Goal: Transaction & Acquisition: Purchase product/service

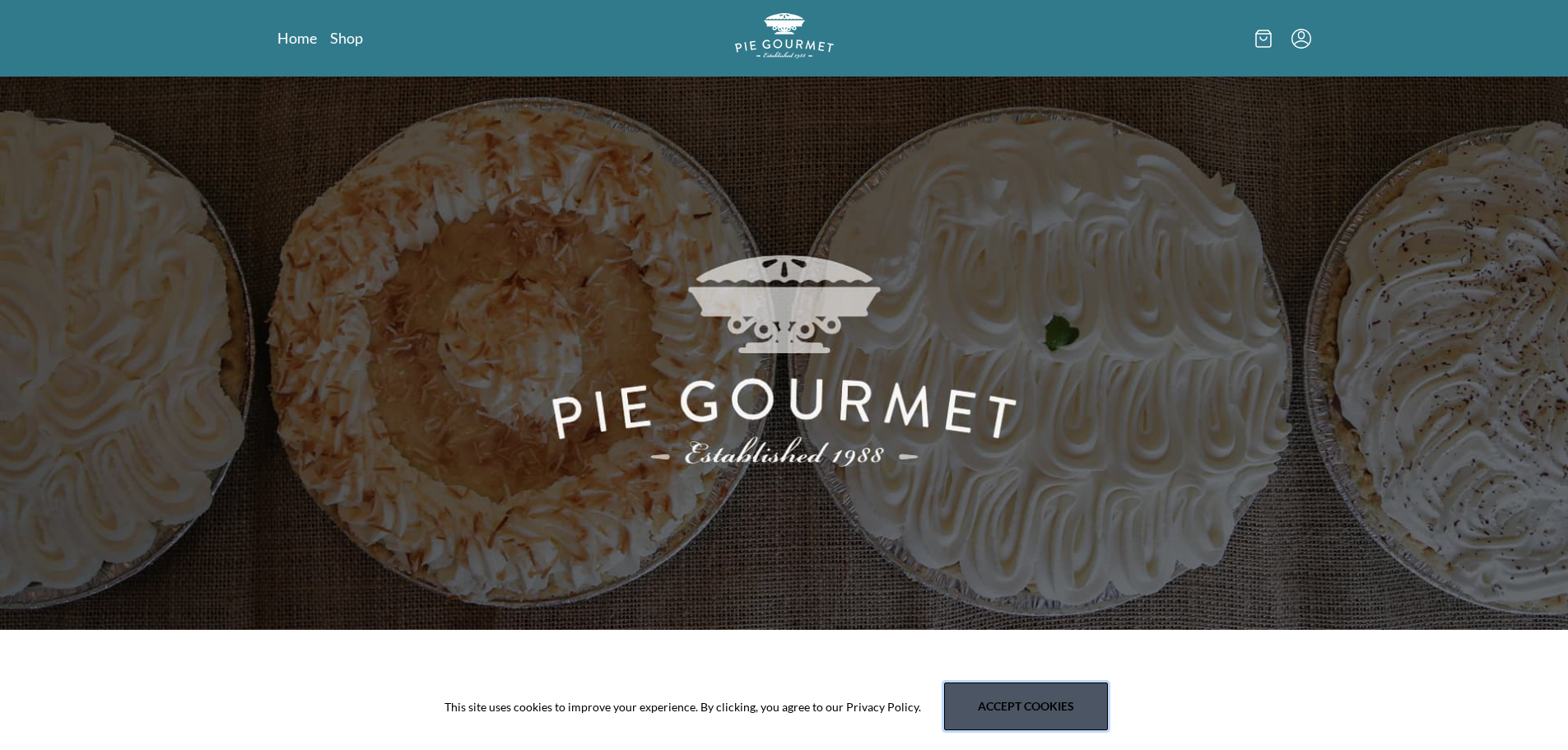
click at [1075, 715] on button "Accept cookies" at bounding box center [1026, 705] width 164 height 48
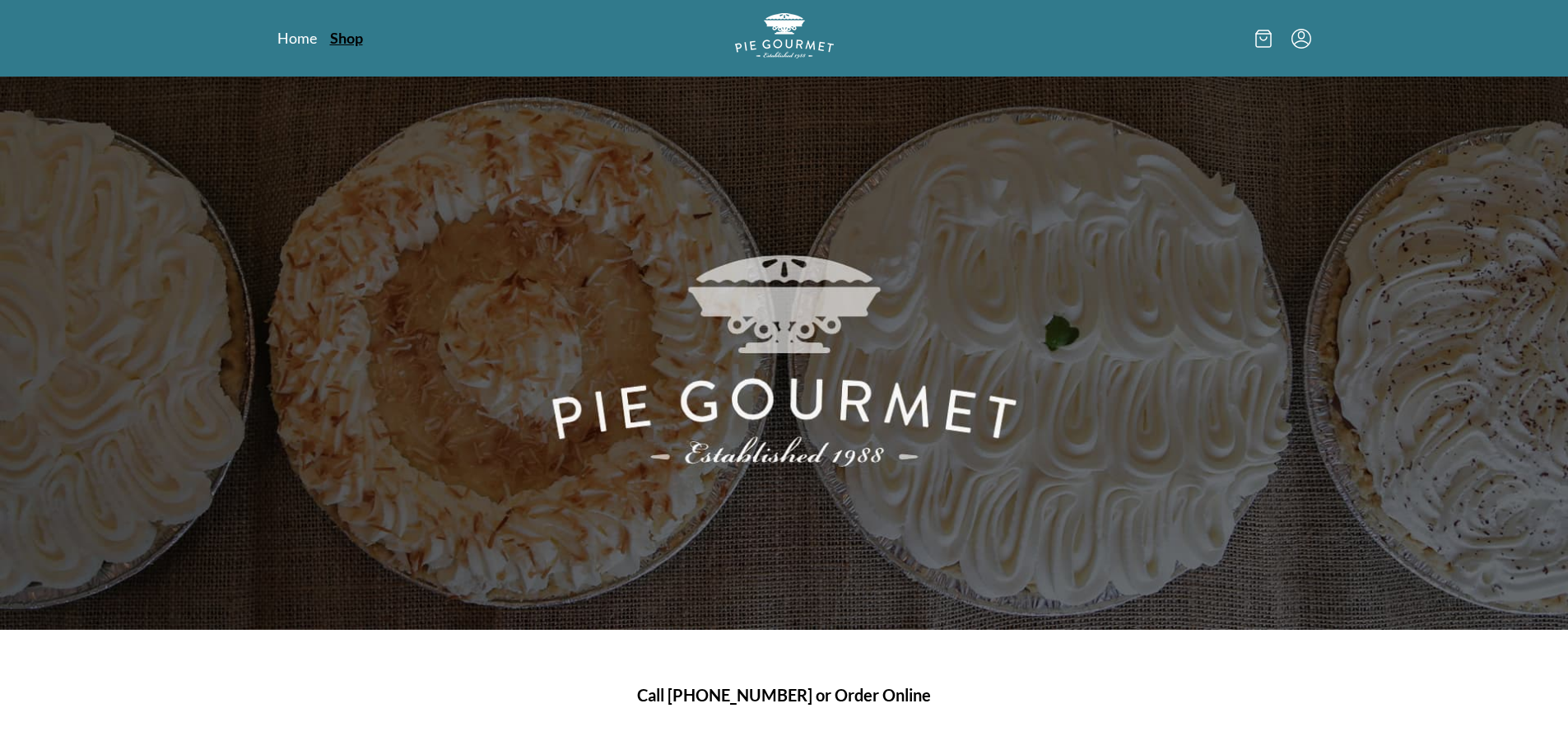
click at [335, 36] on link "Shop" at bounding box center [346, 38] width 33 height 20
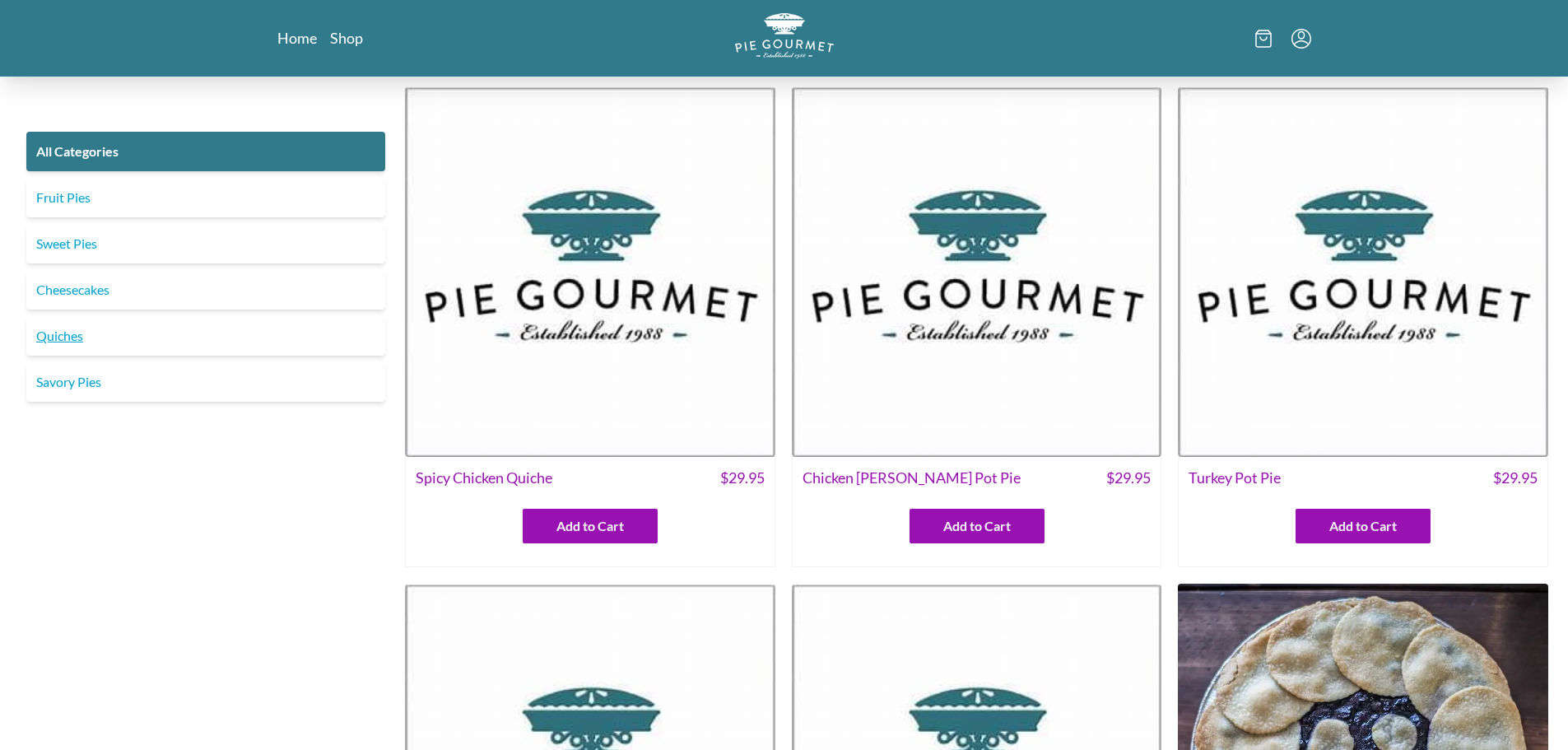
click at [74, 339] on link "Quiches" at bounding box center [205, 336] width 359 height 40
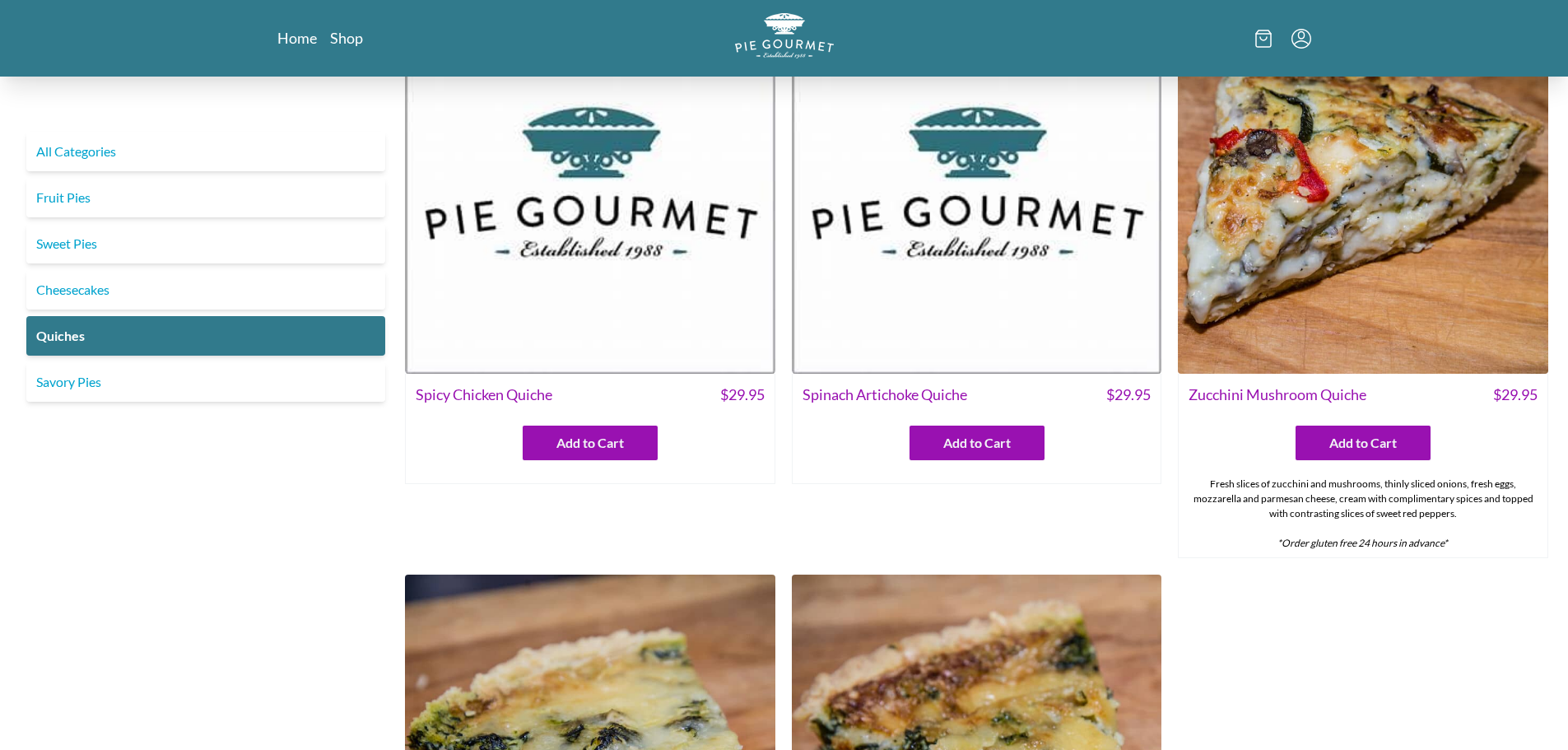
scroll to position [83, 0]
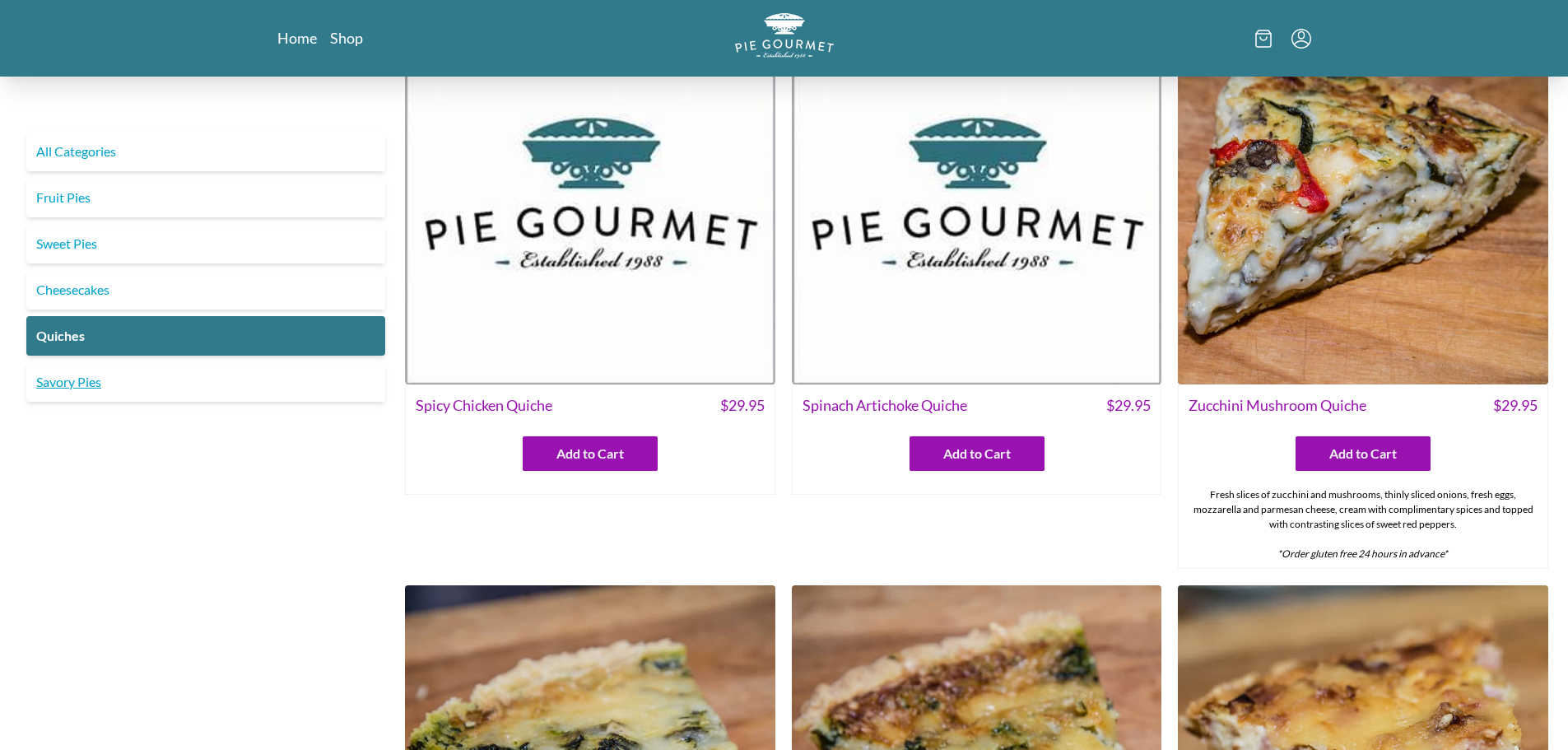
click at [174, 395] on link "Savory Pies" at bounding box center [205, 382] width 359 height 40
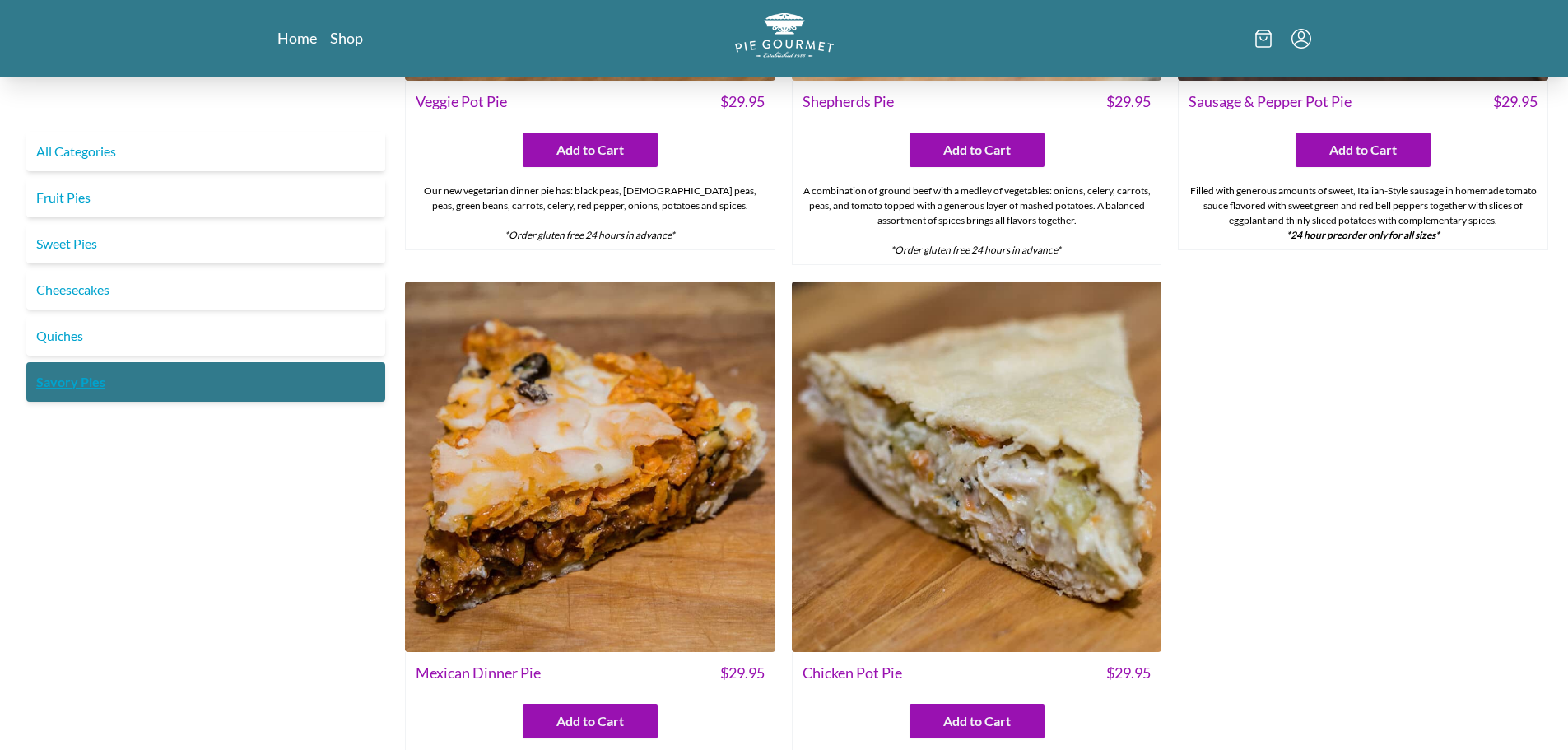
scroll to position [905, 0]
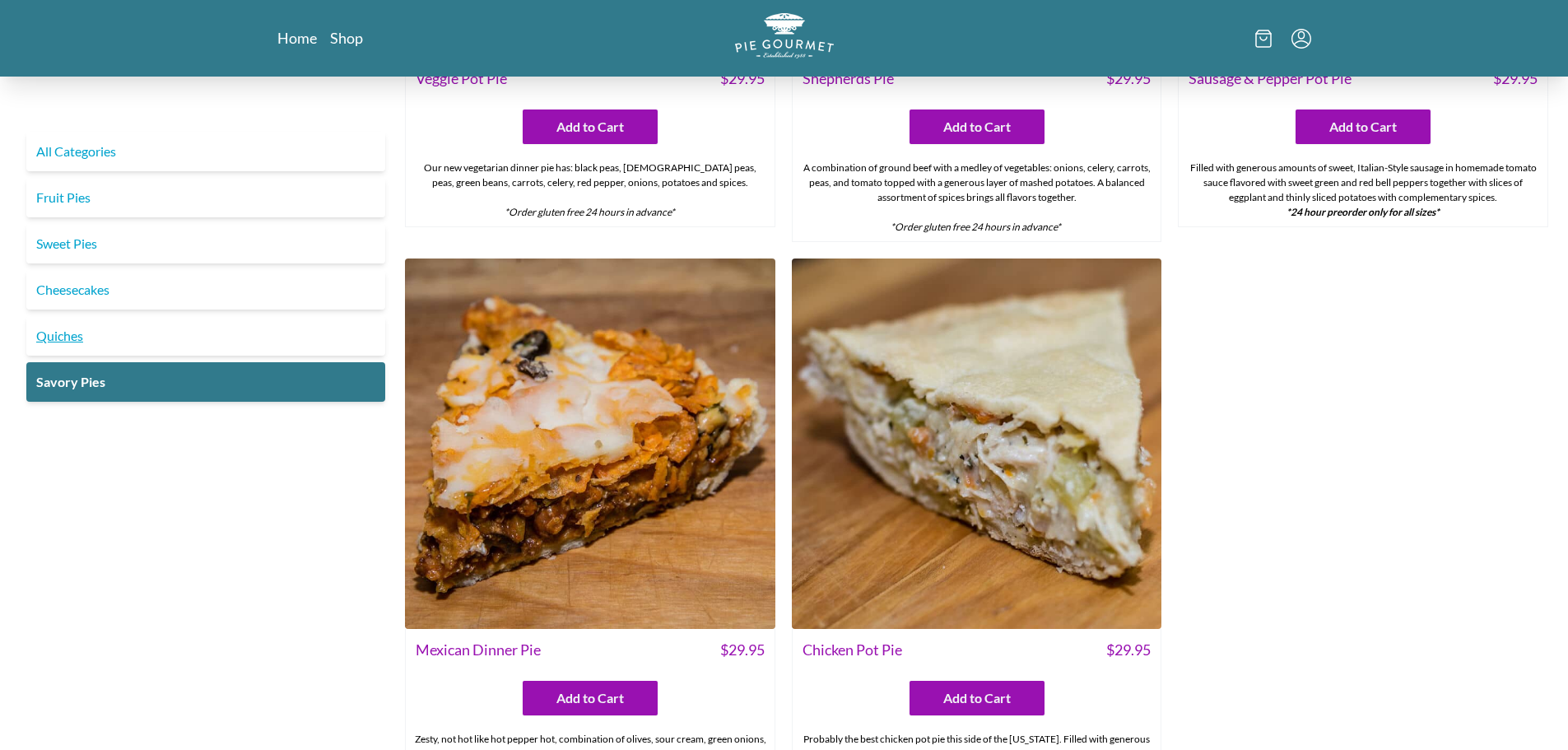
click at [103, 331] on link "Quiches" at bounding box center [205, 336] width 359 height 40
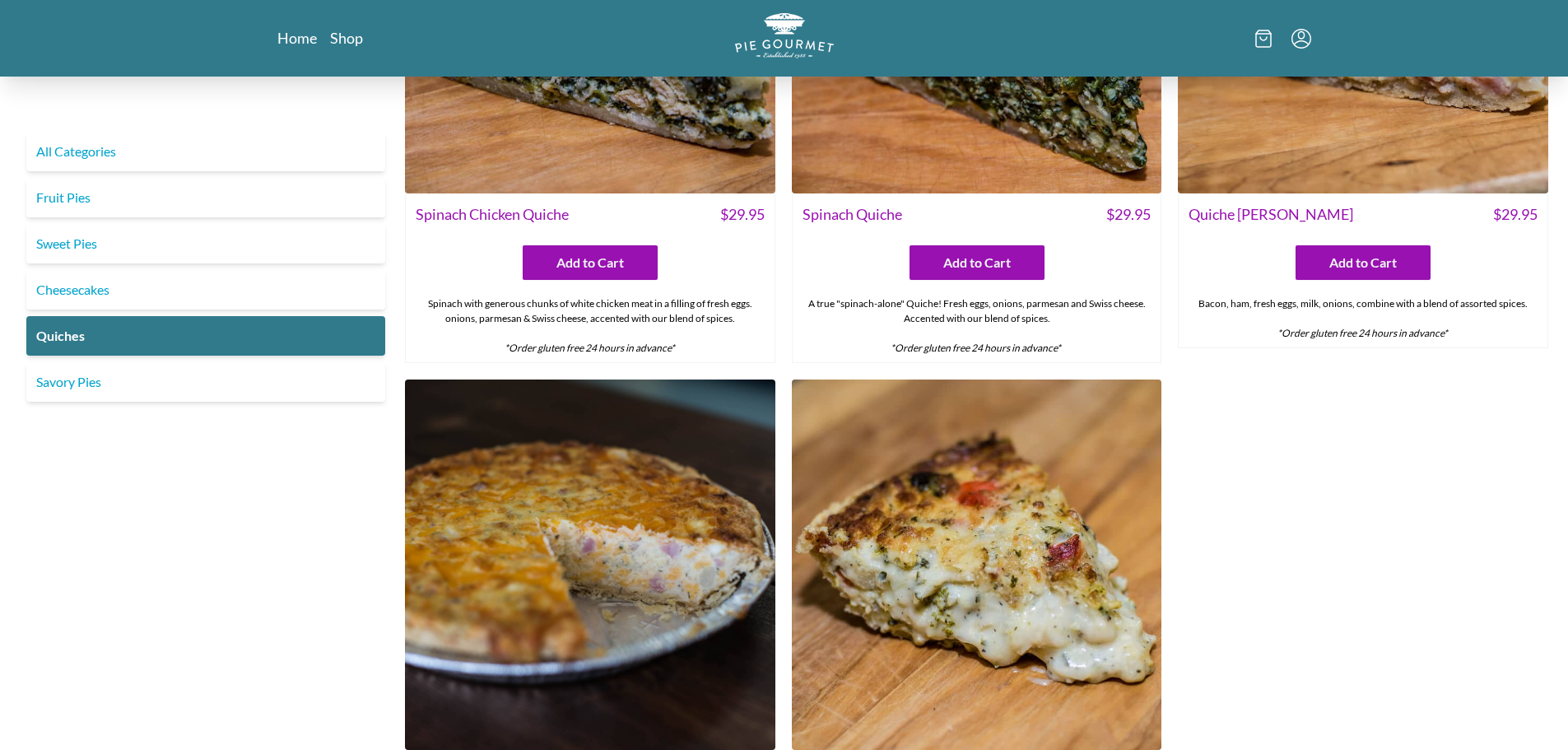
scroll to position [823, 0]
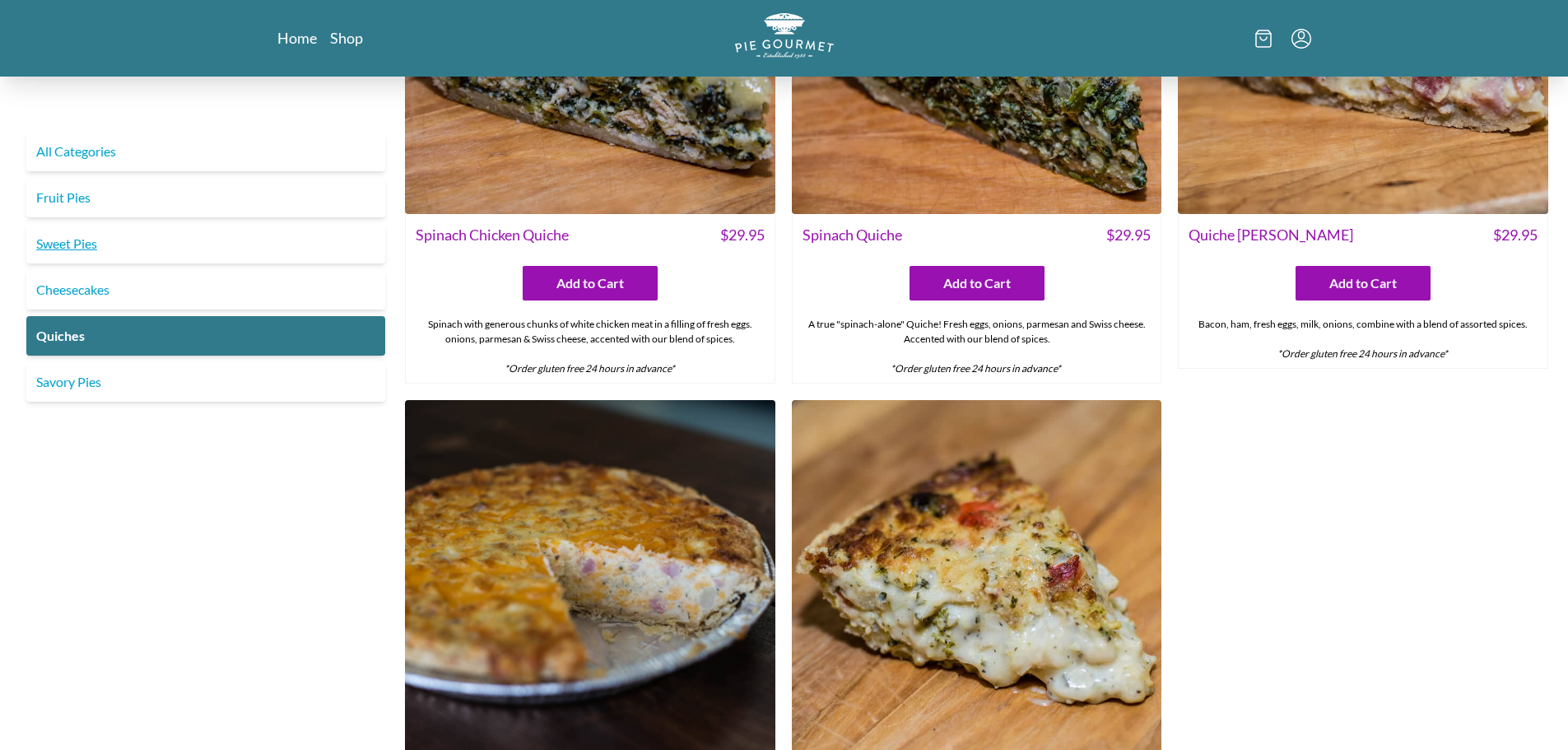
click at [76, 242] on link "Sweet Pies" at bounding box center [205, 243] width 359 height 40
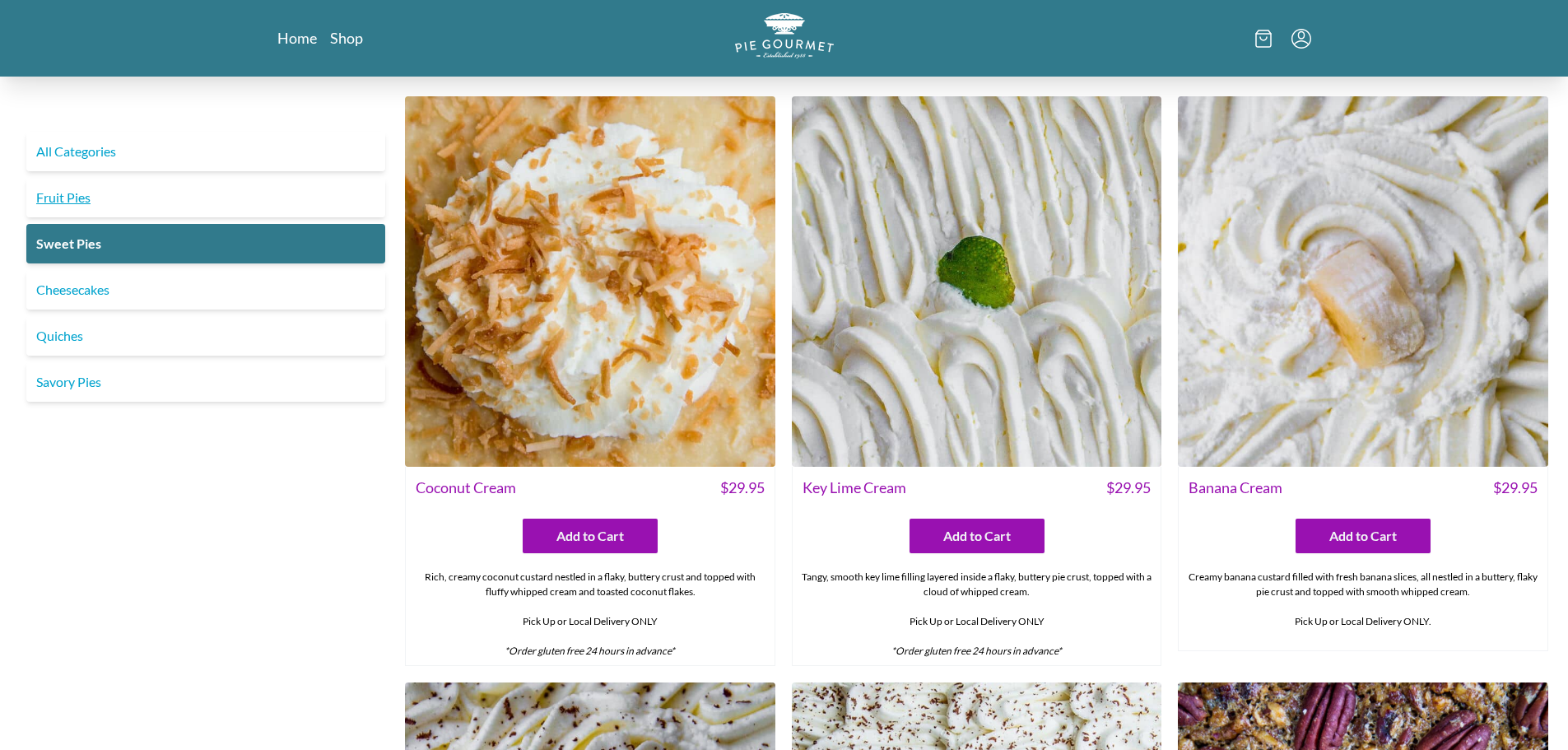
click at [81, 202] on link "Fruit Pies" at bounding box center [205, 198] width 359 height 40
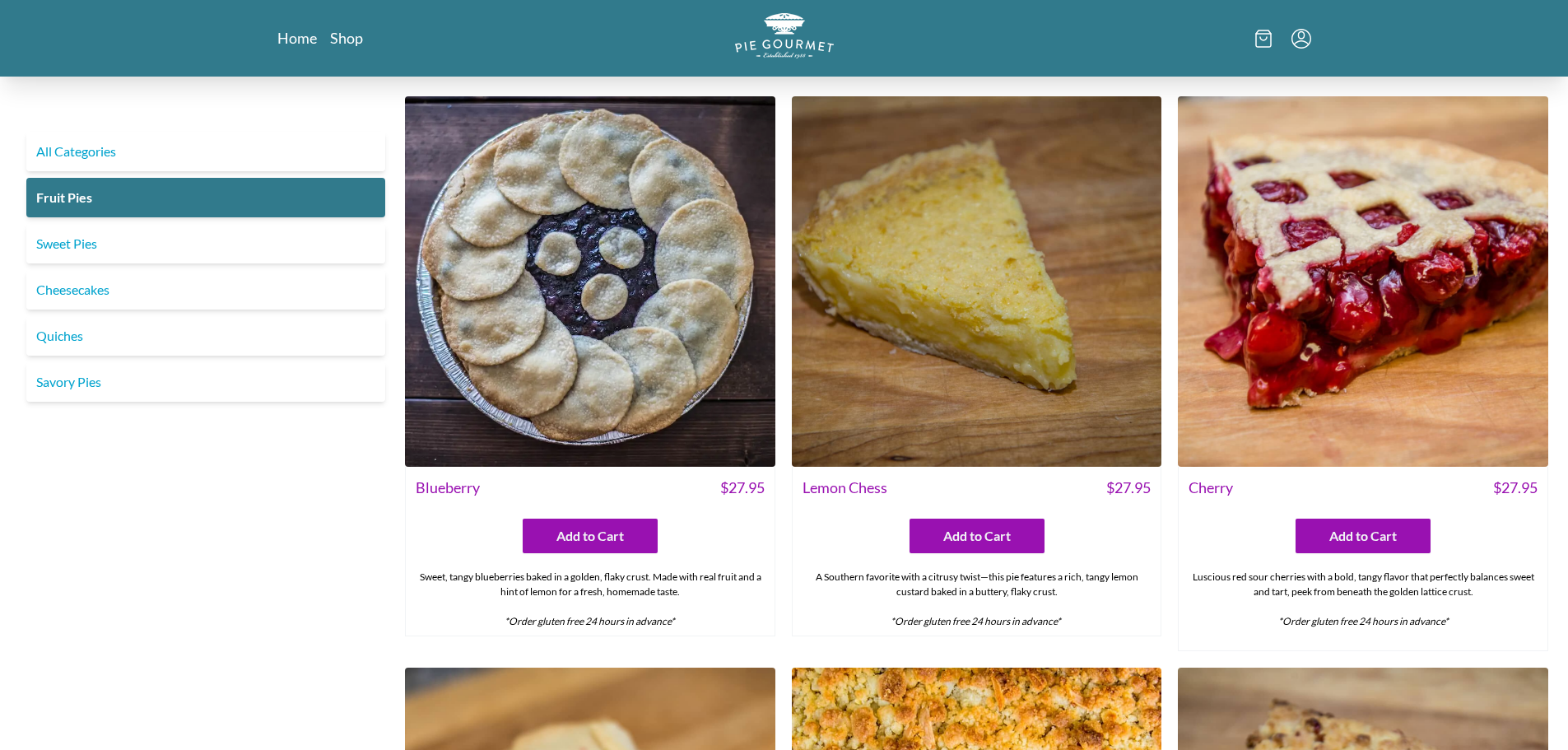
click at [87, 223] on div "All Categories Fruit Pies Sweet Pies Cheesecakes Quiches Savory Pies" at bounding box center [206, 267] width 372 height 269
click at [85, 235] on link "Sweet Pies" at bounding box center [205, 243] width 359 height 40
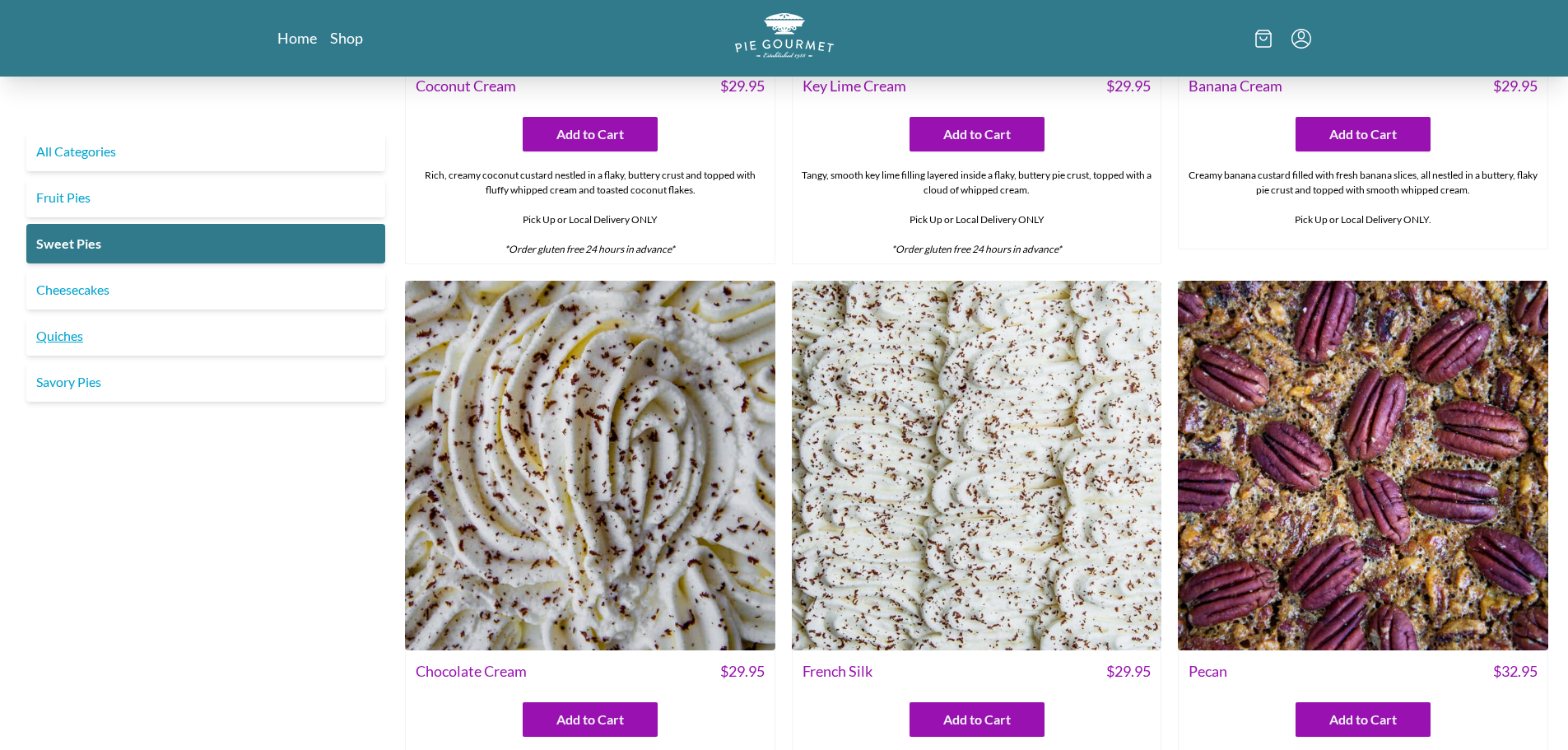
scroll to position [494, 0]
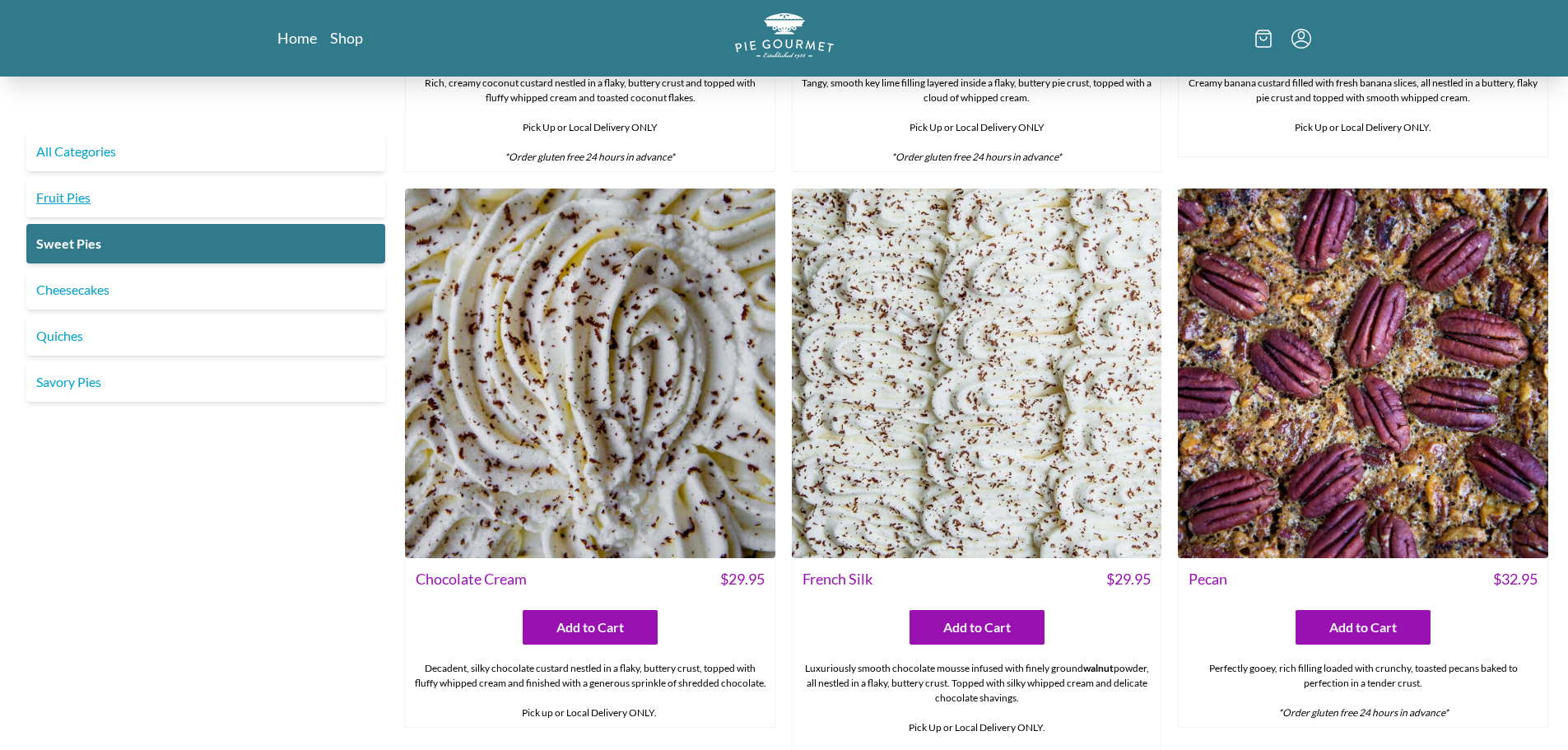
click at [103, 210] on link "Fruit Pies" at bounding box center [205, 198] width 359 height 40
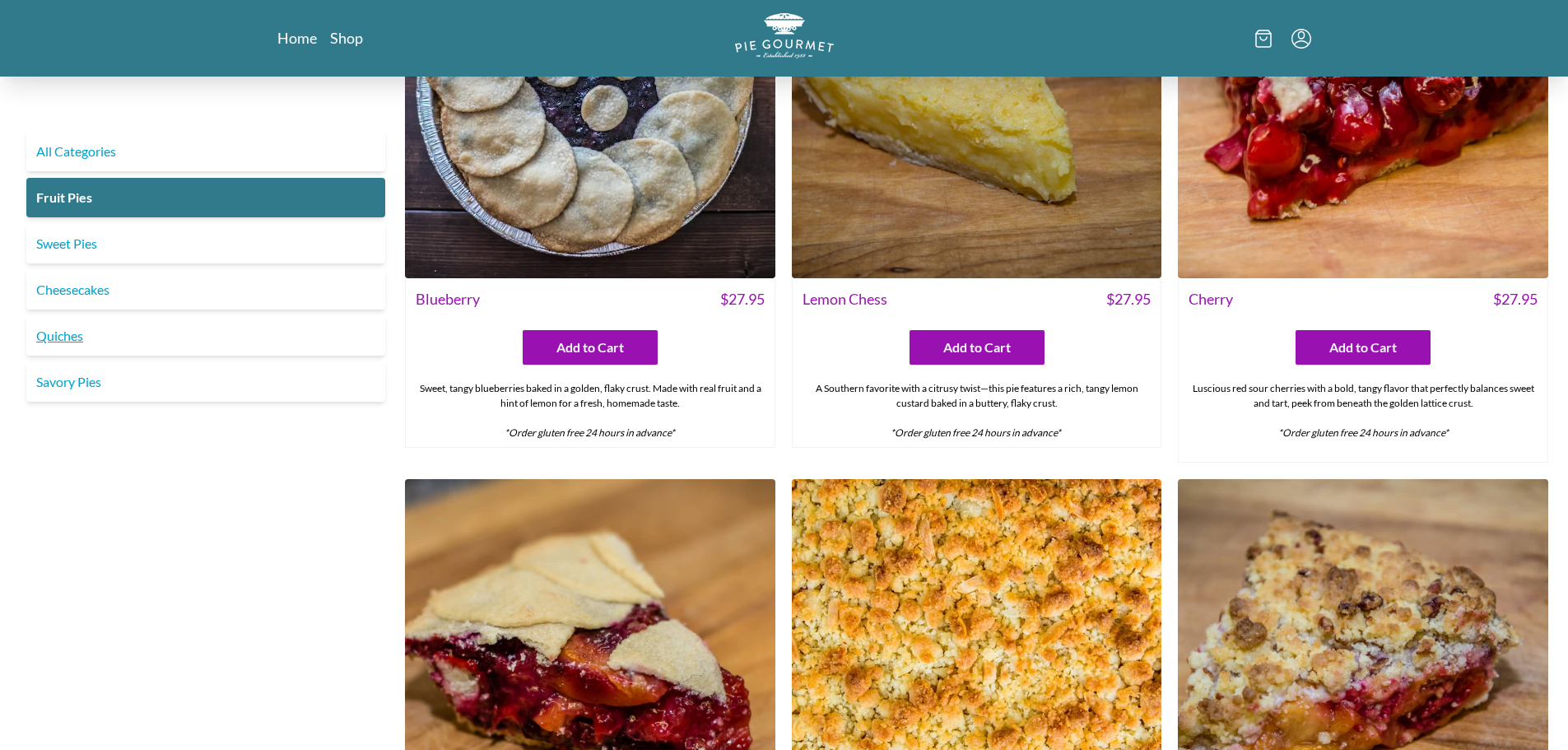
scroll to position [164, 0]
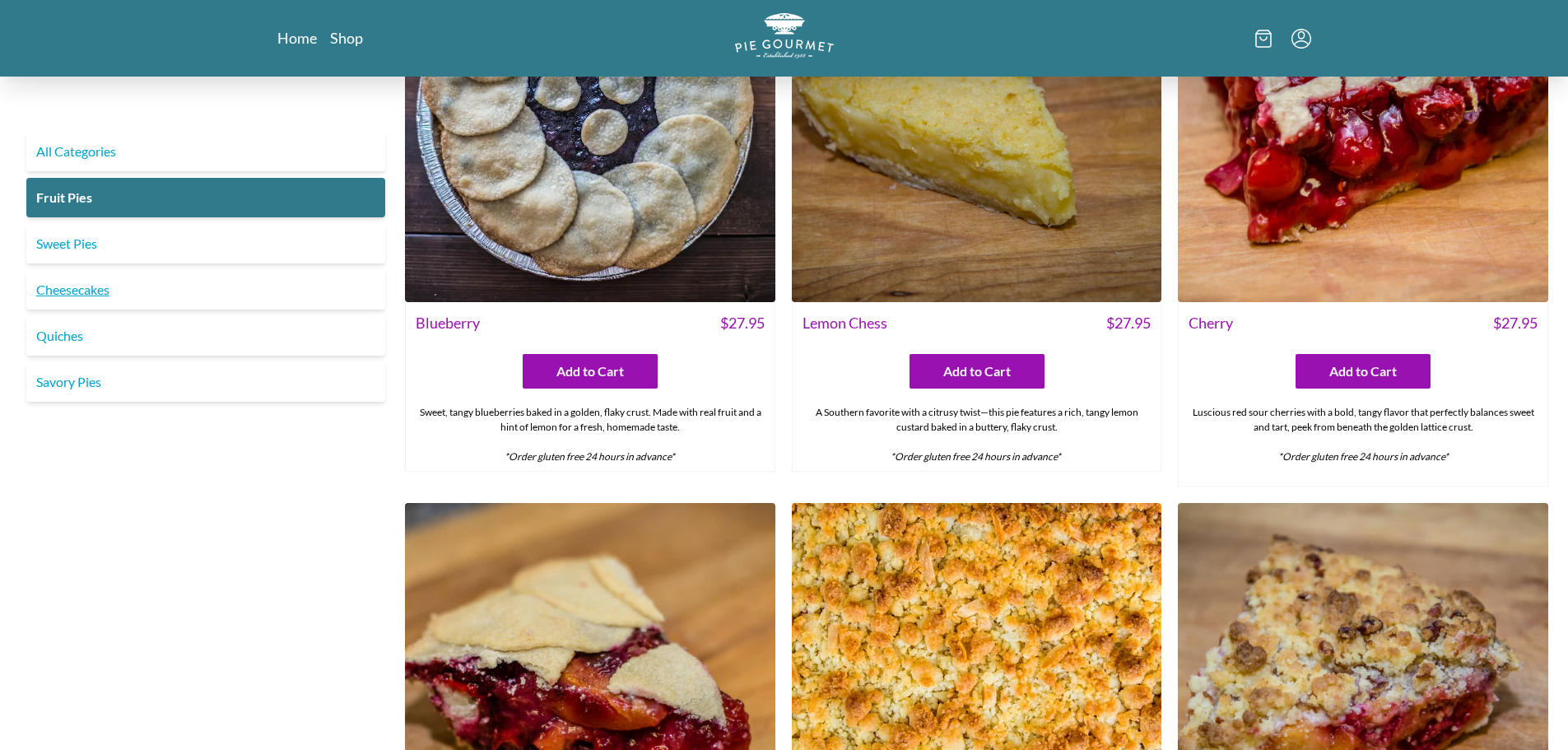
click at [66, 286] on link "Cheesecakes" at bounding box center [205, 289] width 359 height 40
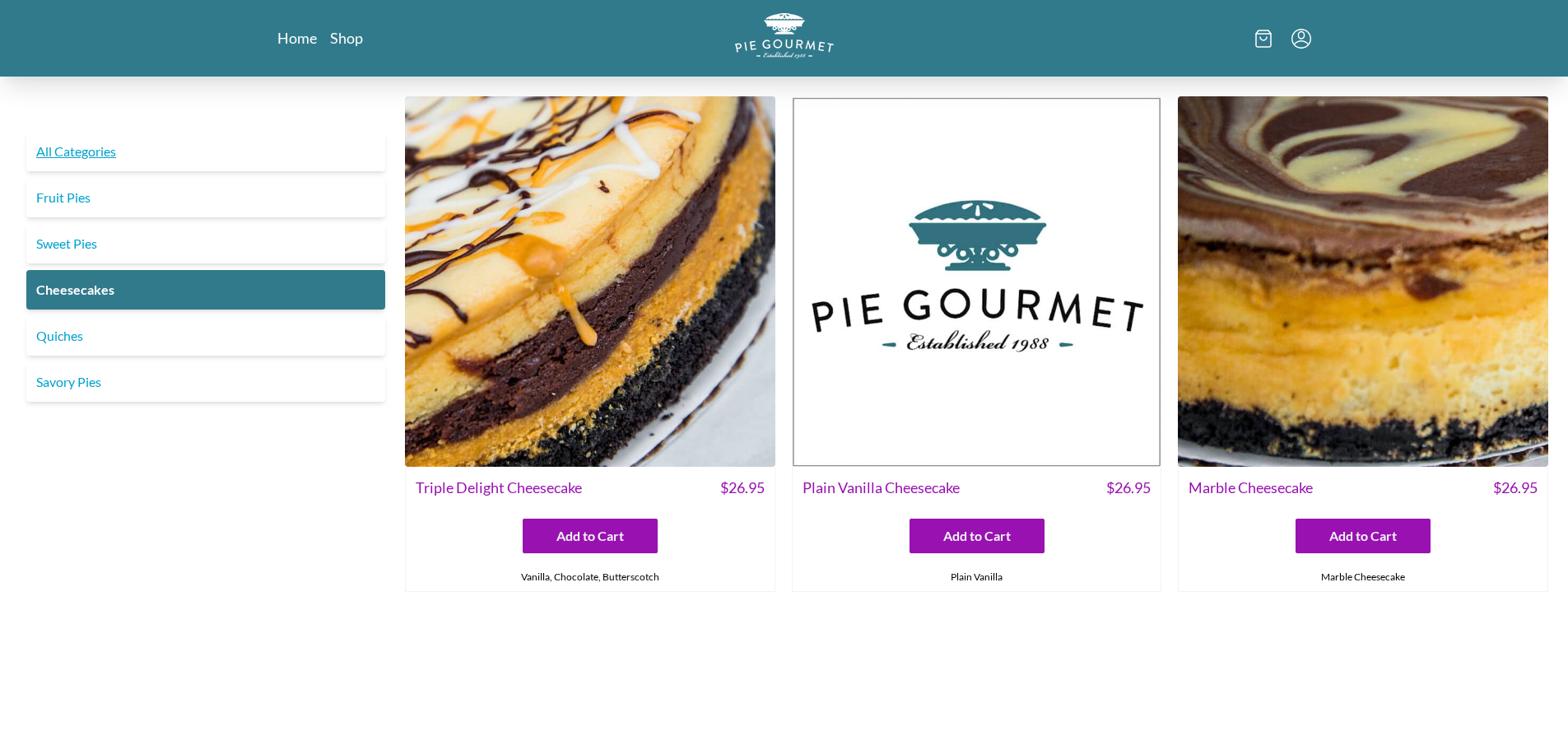
click at [111, 159] on link "All Categories" at bounding box center [205, 152] width 359 height 40
